Goal: Information Seeking & Learning: Understand process/instructions

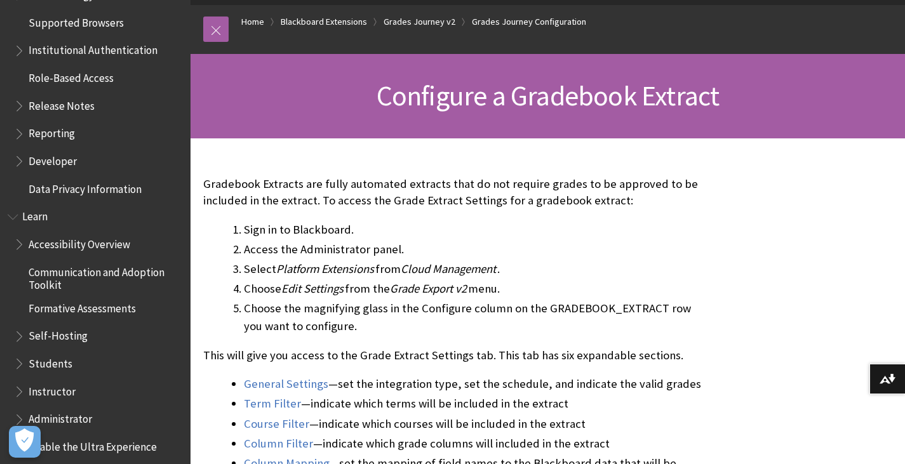
scroll to position [1143, 0]
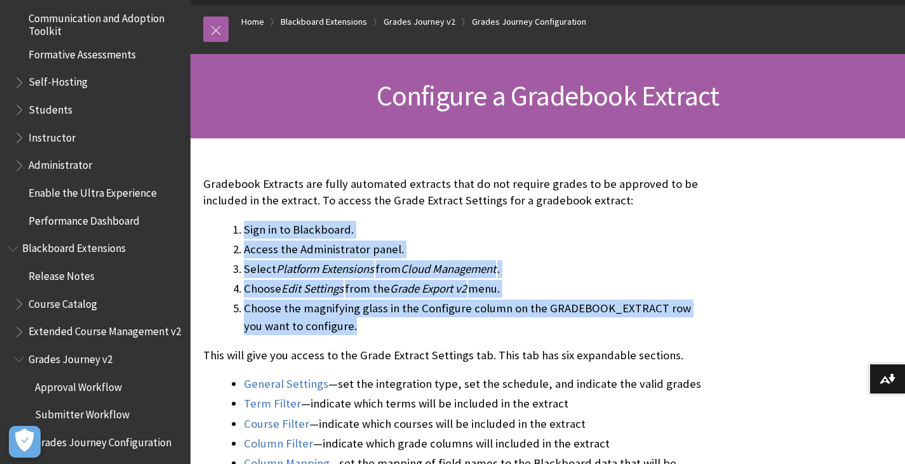
drag, startPoint x: 351, startPoint y: 325, endPoint x: 224, endPoint y: 224, distance: 162.7
click at [224, 224] on ol "Sign in to Blackboard. Access the Administrator panel. Select Platform Extensio…" at bounding box center [453, 278] width 501 height 114
copy ol "Sign in to Blackboard. Access the Administrator panel. Select Platform Extensio…"
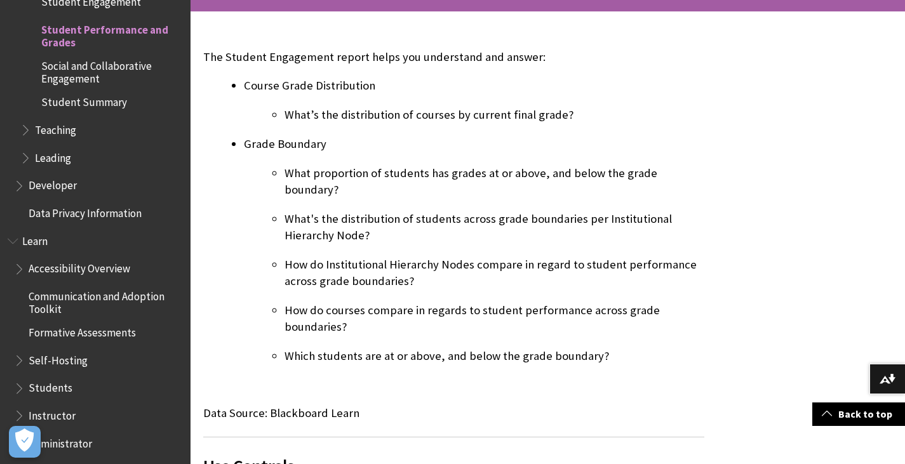
scroll to position [318, 0]
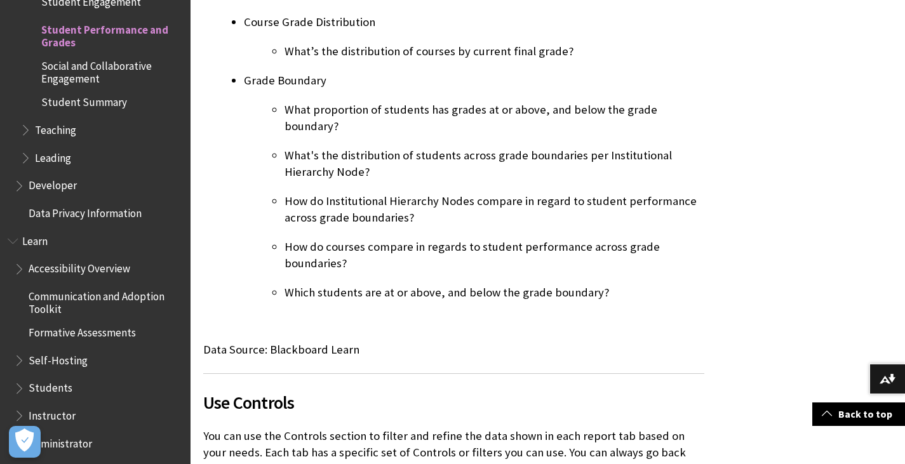
click at [354, 147] on p "What's the distribution of students across grade boundaries per Institutional H…" at bounding box center [494, 163] width 420 height 33
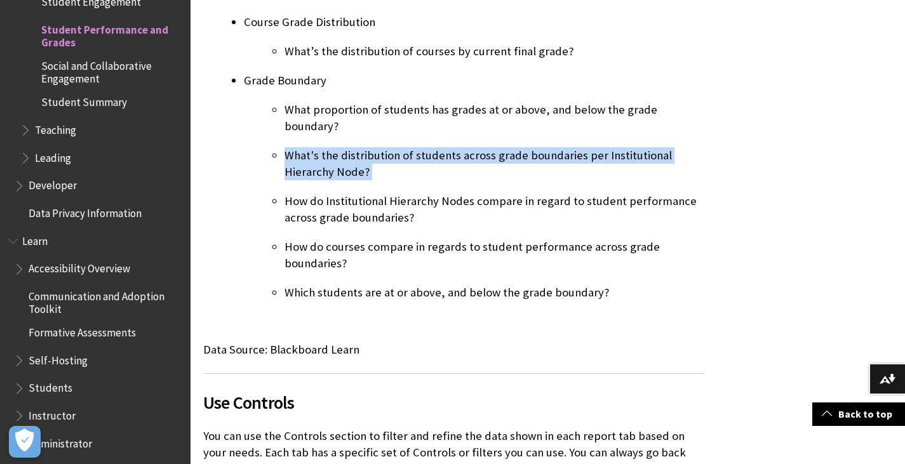
click at [354, 147] on p "What's the distribution of students across grade boundaries per Institutional H…" at bounding box center [494, 163] width 420 height 33
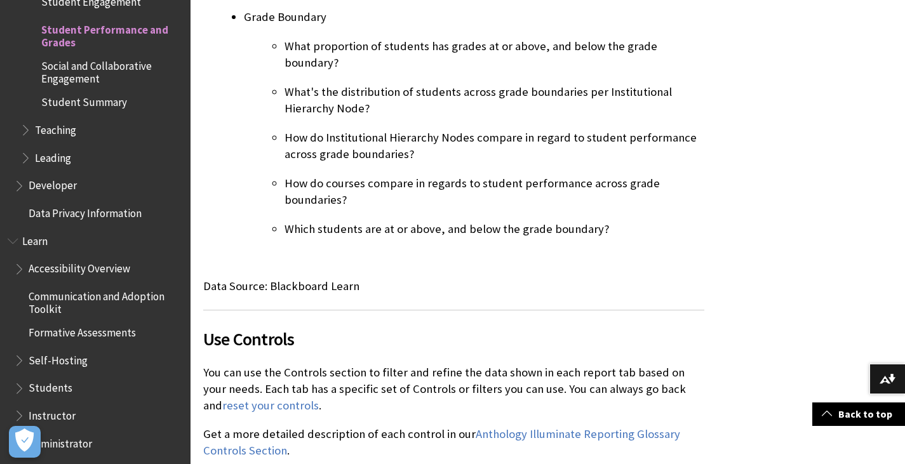
click at [351, 130] on p "How do Institutional Hierarchy Nodes compare in regard to student performance a…" at bounding box center [494, 146] width 420 height 33
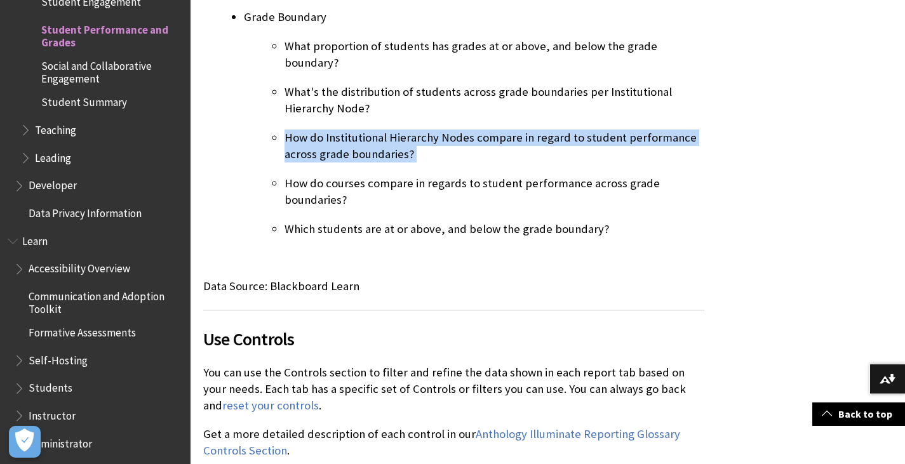
click at [351, 130] on p "How do Institutional Hierarchy Nodes compare in regard to student performance a…" at bounding box center [494, 146] width 420 height 33
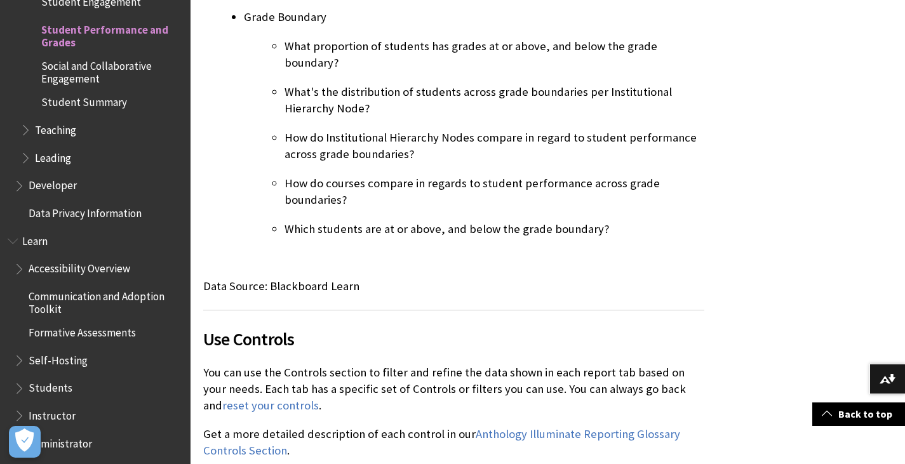
click at [336, 192] on ul "What proportion of students has grades at or above, and below the grade boundar…" at bounding box center [474, 137] width 460 height 200
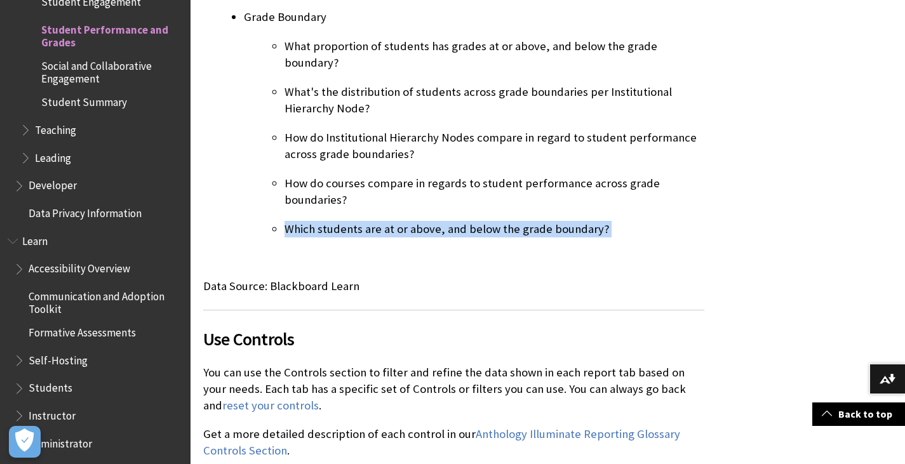
click at [336, 192] on ul "What proportion of students has grades at or above, and below the grade boundar…" at bounding box center [474, 137] width 460 height 200
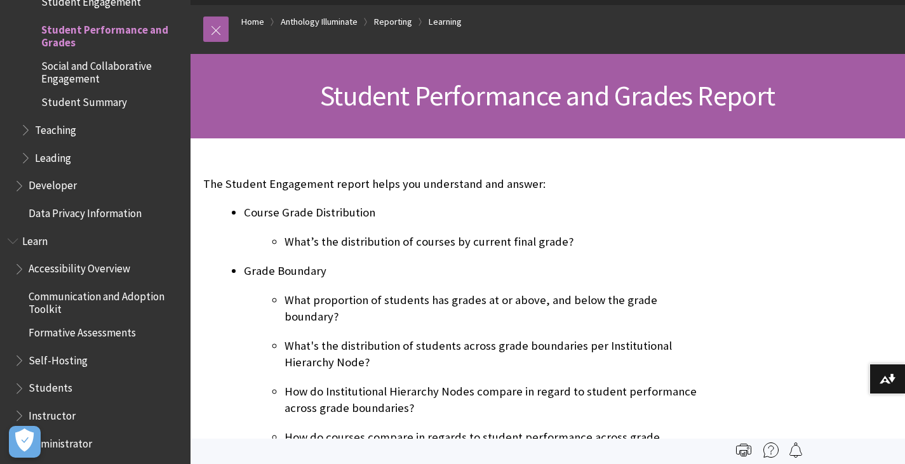
scroll to position [0, 0]
